Goal: Task Accomplishment & Management: Manage account settings

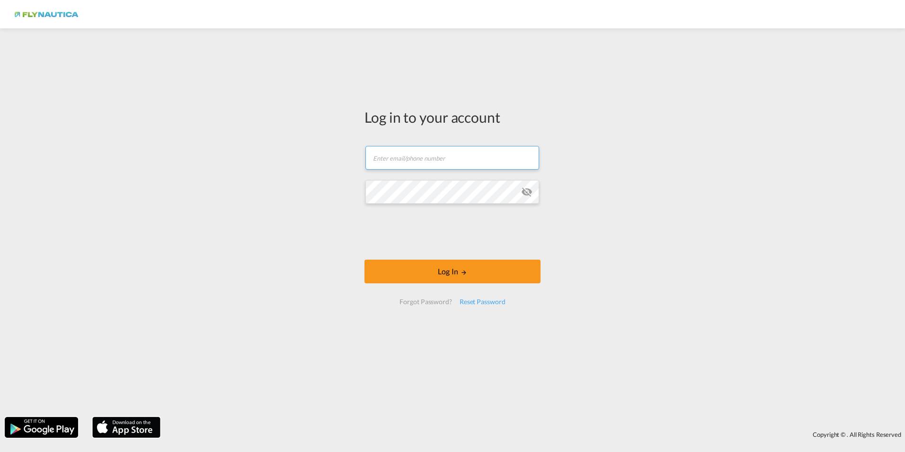
type input "[DOMAIN_NAME][EMAIL_ADDRESS][DOMAIN_NAME]"
click at [526, 192] on md-icon "icon-eye-off" at bounding box center [526, 191] width 11 height 11
click at [364, 191] on form "[DOMAIN_NAME][EMAIL_ADDRESS][DOMAIN_NAME] Log In Forgot Password? Reset Password" at bounding box center [452, 225] width 176 height 178
